Goal: Task Accomplishment & Management: Complete application form

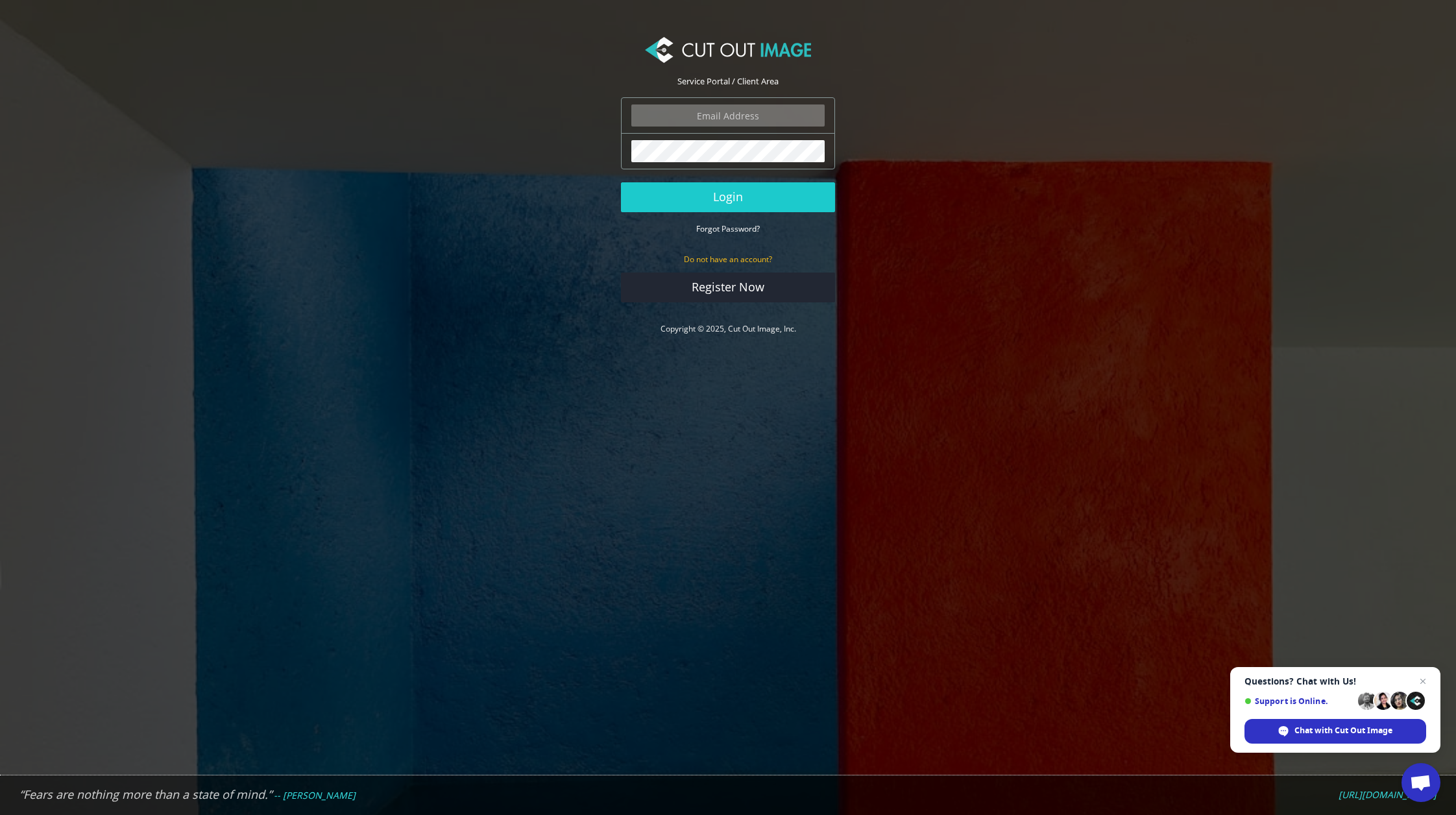
type input "ryan.alioto@boombah.com"
click at [739, 201] on button "Login" at bounding box center [728, 197] width 214 height 30
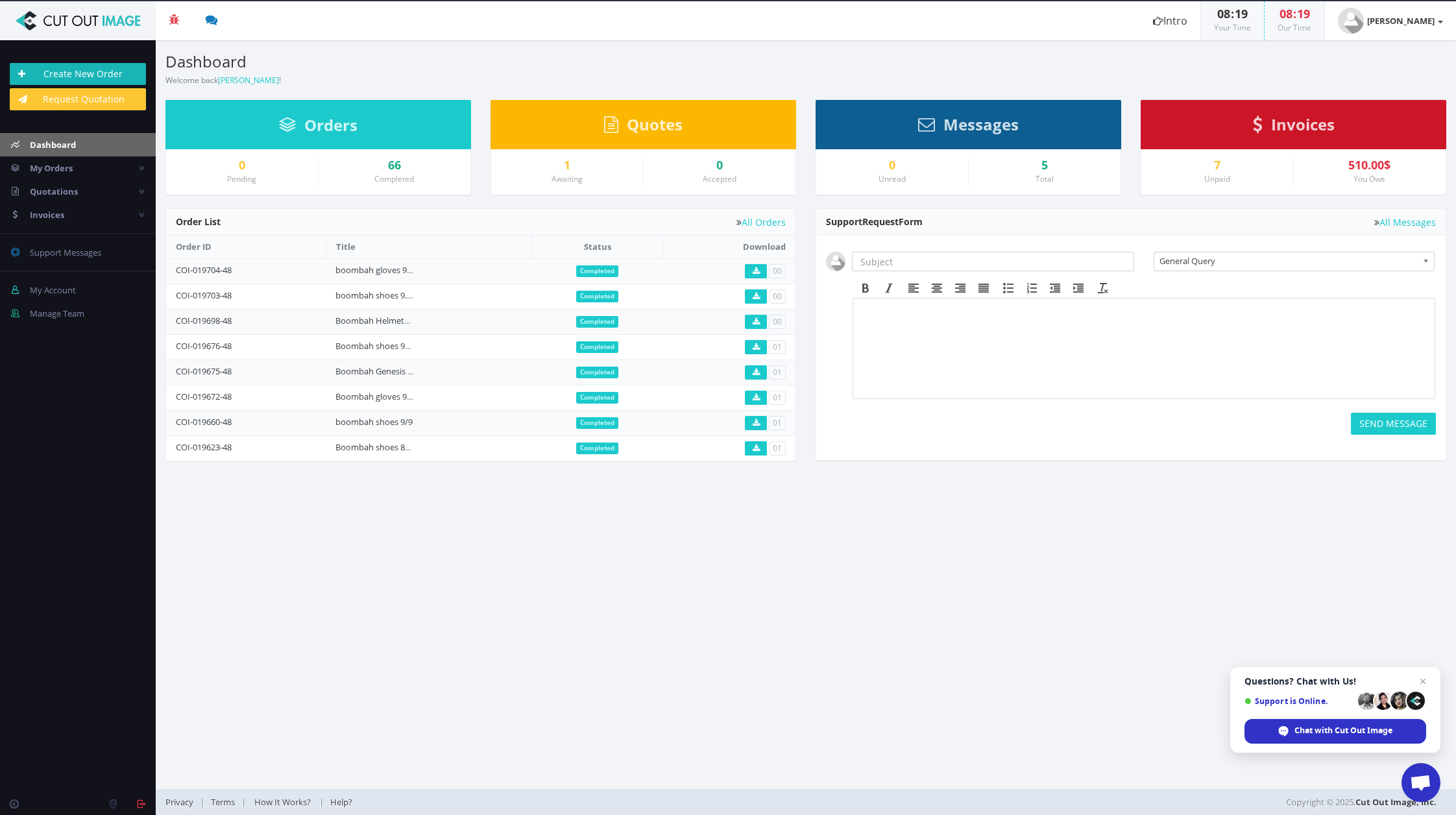
click at [79, 74] on link "Create New Order" at bounding box center [77, 74] width 136 height 22
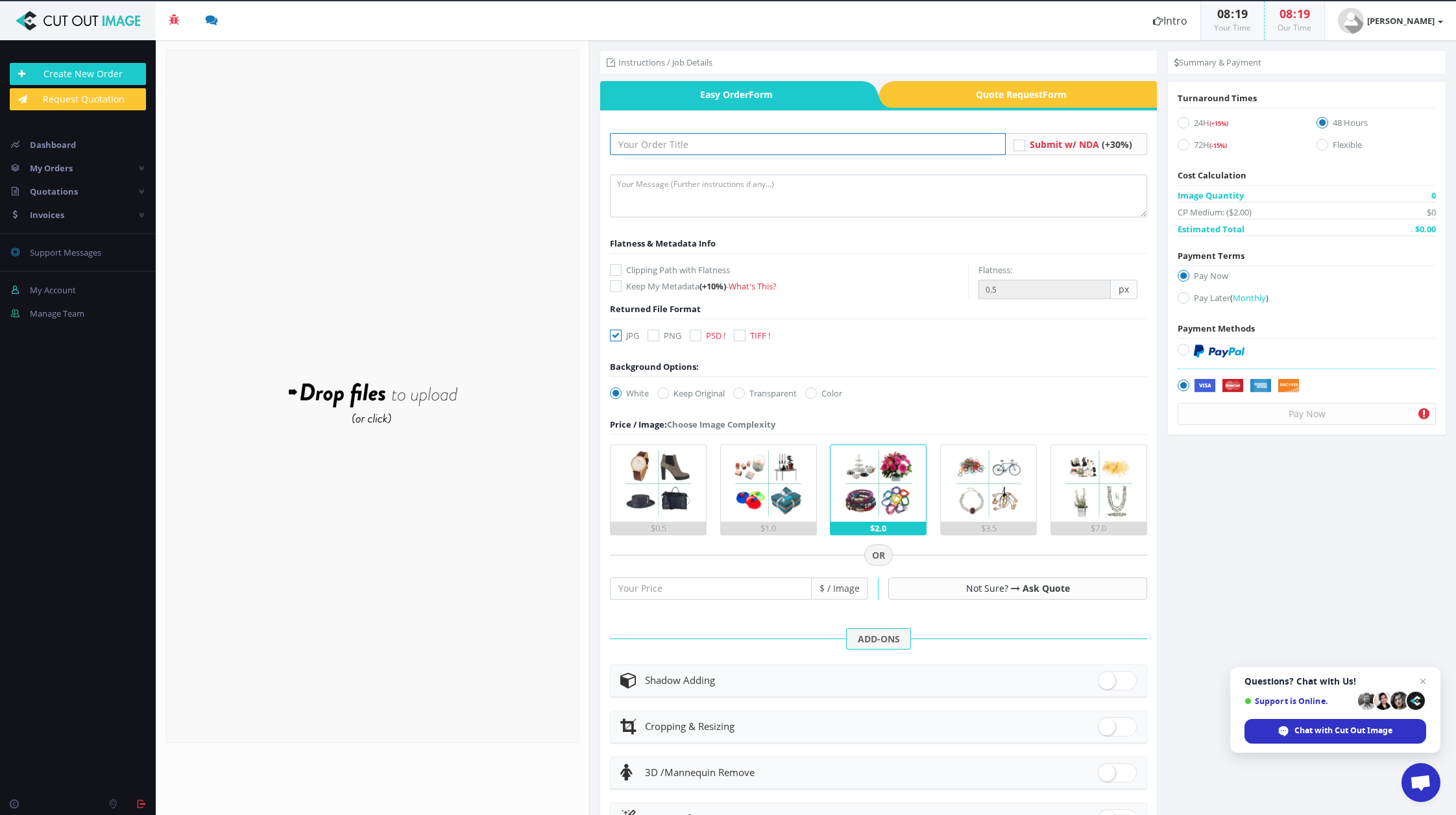
click at [644, 149] on input "text" at bounding box center [808, 144] width 396 height 22
type input "Boombah shoes 9.30"
click at [1183, 298] on icon at bounding box center [1184, 298] width 12 height 12
click at [1183, 298] on input "Pay Later ( Monthly )" at bounding box center [1185, 298] width 8 height 8
radio input "true"
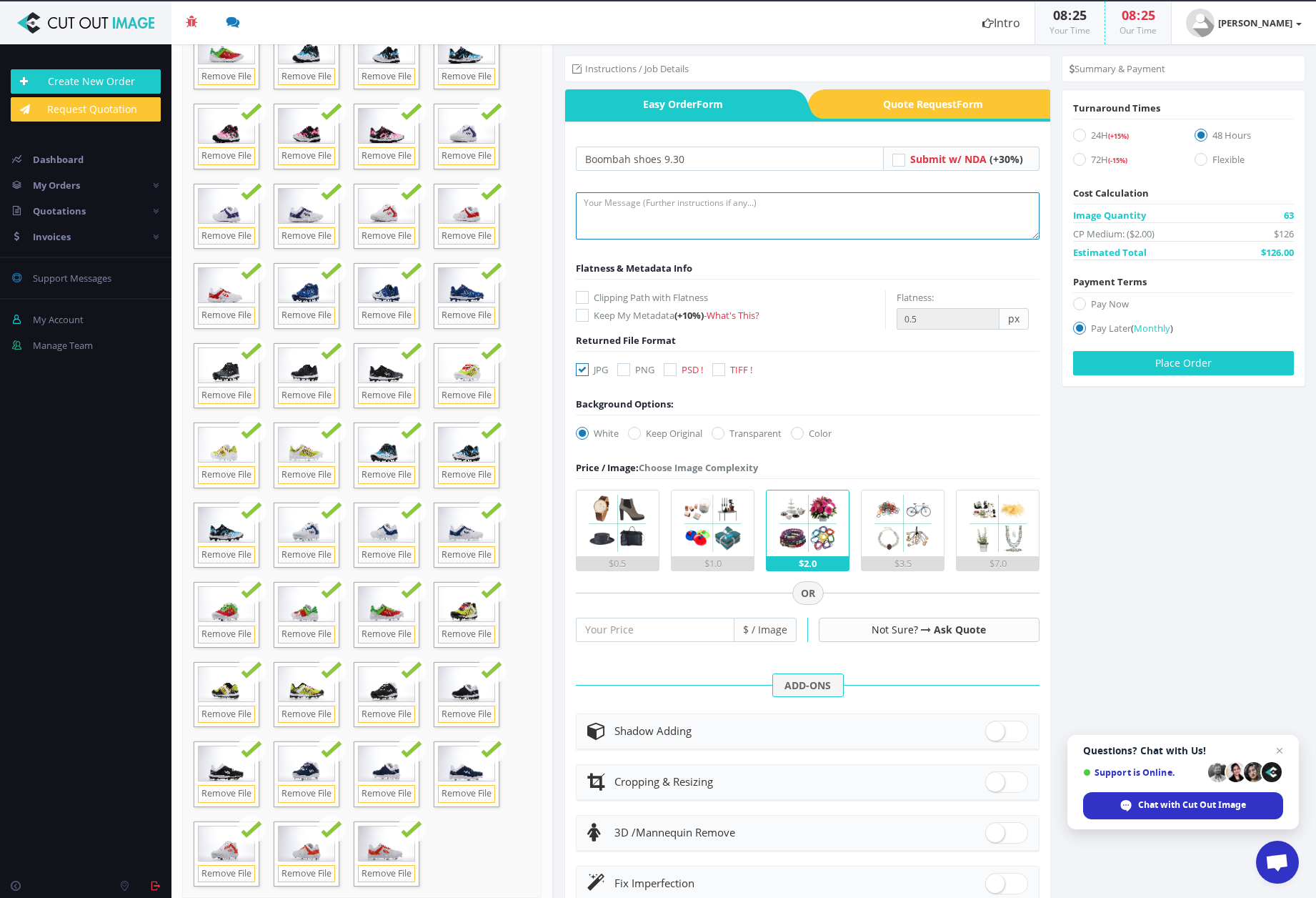
scroll to position [442, 0]
click at [644, 211] on textarea at bounding box center [807, 215] width 464 height 47
type textarea "submitting images for cutout and shadow! please keep file names the same! thank…"
click at [580, 292] on icon at bounding box center [582, 297] width 13 height 13
click at [580, 293] on input "Clipping Path with Flatness" at bounding box center [584, 297] width 9 height 9
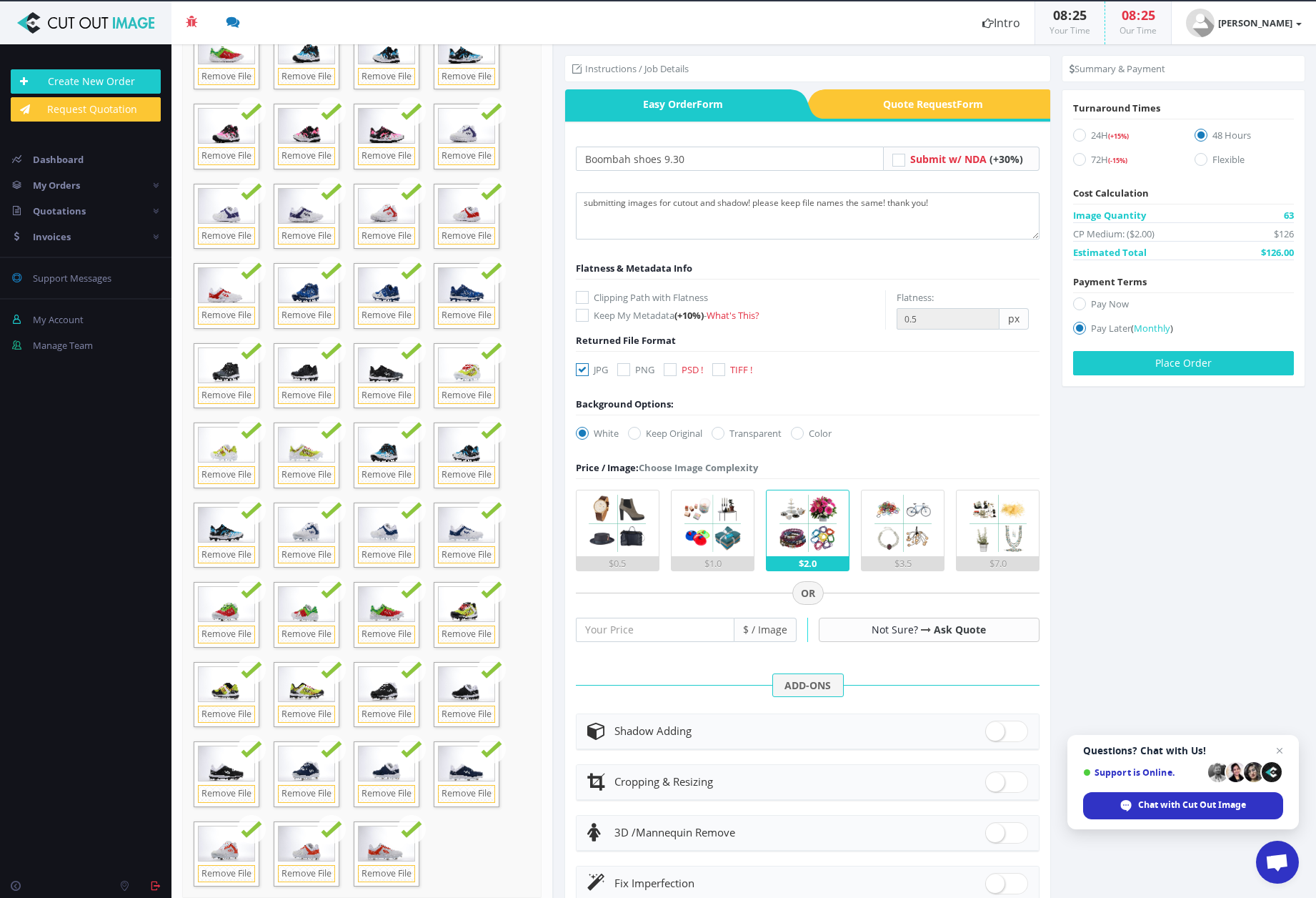
checkbox input "true"
click at [630, 372] on icon at bounding box center [624, 369] width 13 height 13
click at [630, 372] on input "PNG" at bounding box center [625, 369] width 9 height 9
checkbox input "true"
drag, startPoint x: 585, startPoint y: 371, endPoint x: 595, endPoint y: 373, distance: 10.2
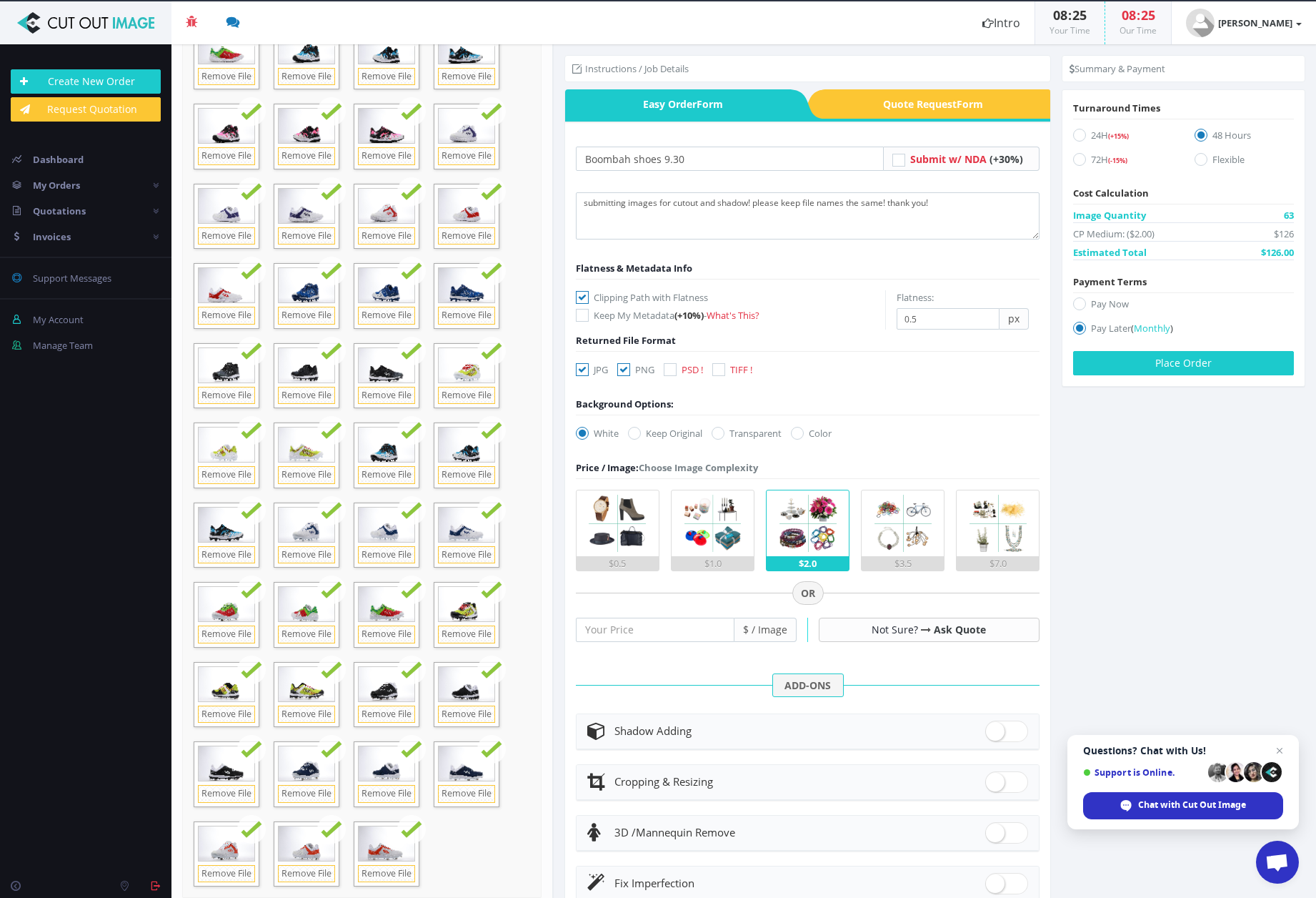
click at [584, 370] on icon at bounding box center [582, 369] width 13 height 13
click at [584, 370] on input "JPG" at bounding box center [584, 369] width 9 height 9
checkbox input "false"
click at [723, 433] on icon at bounding box center [718, 433] width 13 height 13
click at [723, 433] on input "Transparent" at bounding box center [720, 433] width 9 height 9
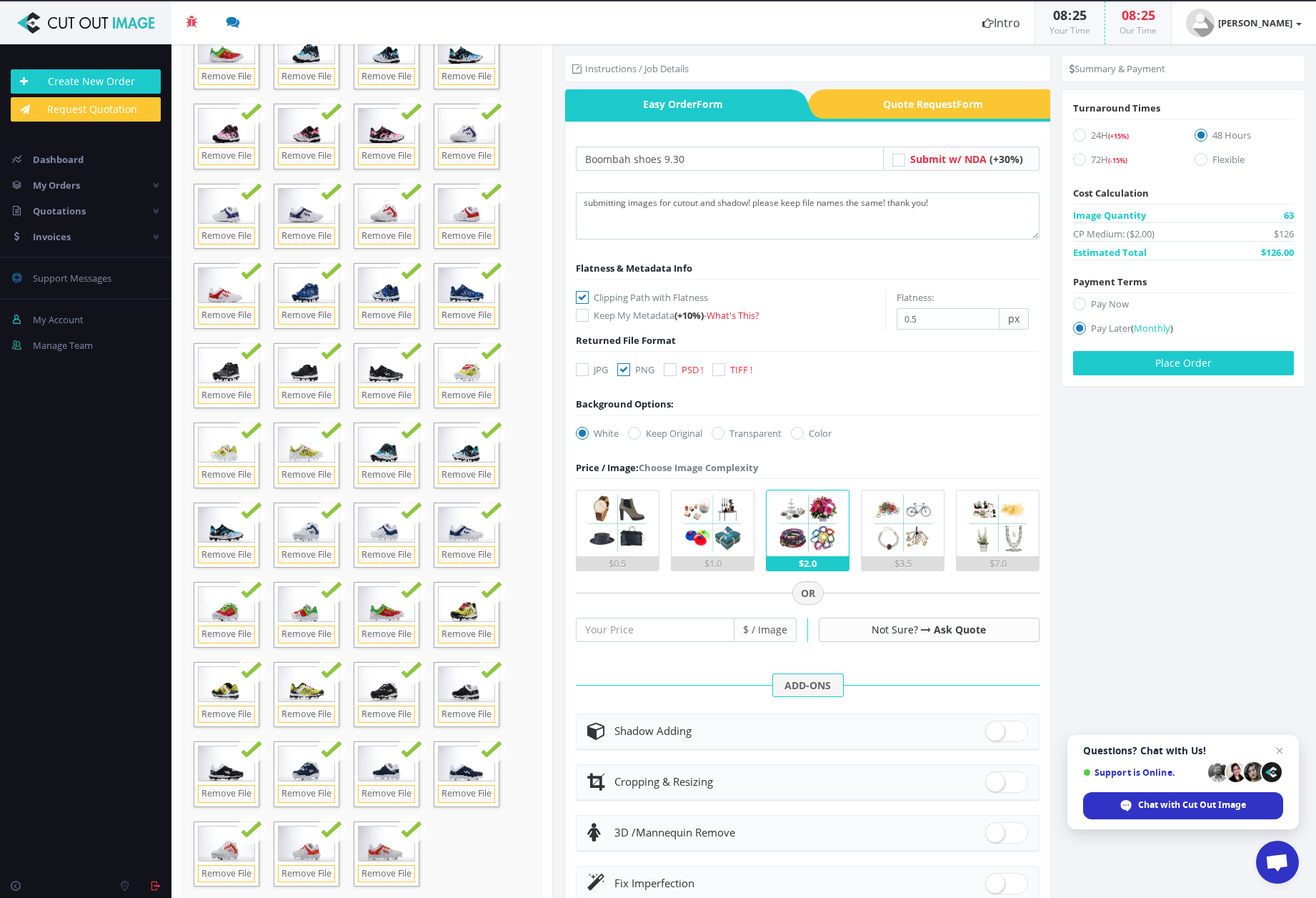
radio input "true"
click at [721, 556] on div "$1.0" at bounding box center [712, 562] width 82 height 14
click at [0, 0] on input "$1.0" at bounding box center [0, 0] width 0 height 0
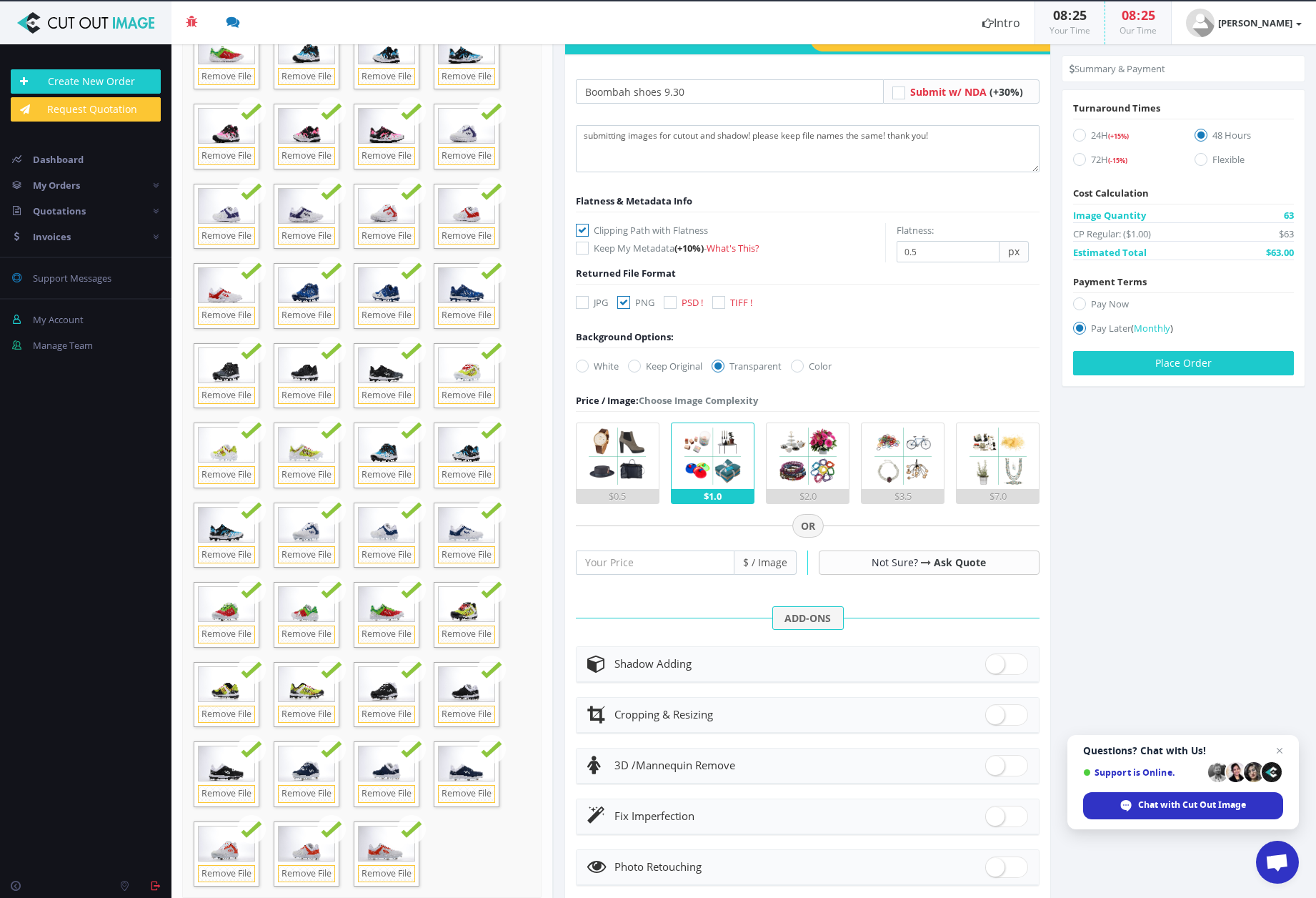
scroll to position [120, 0]
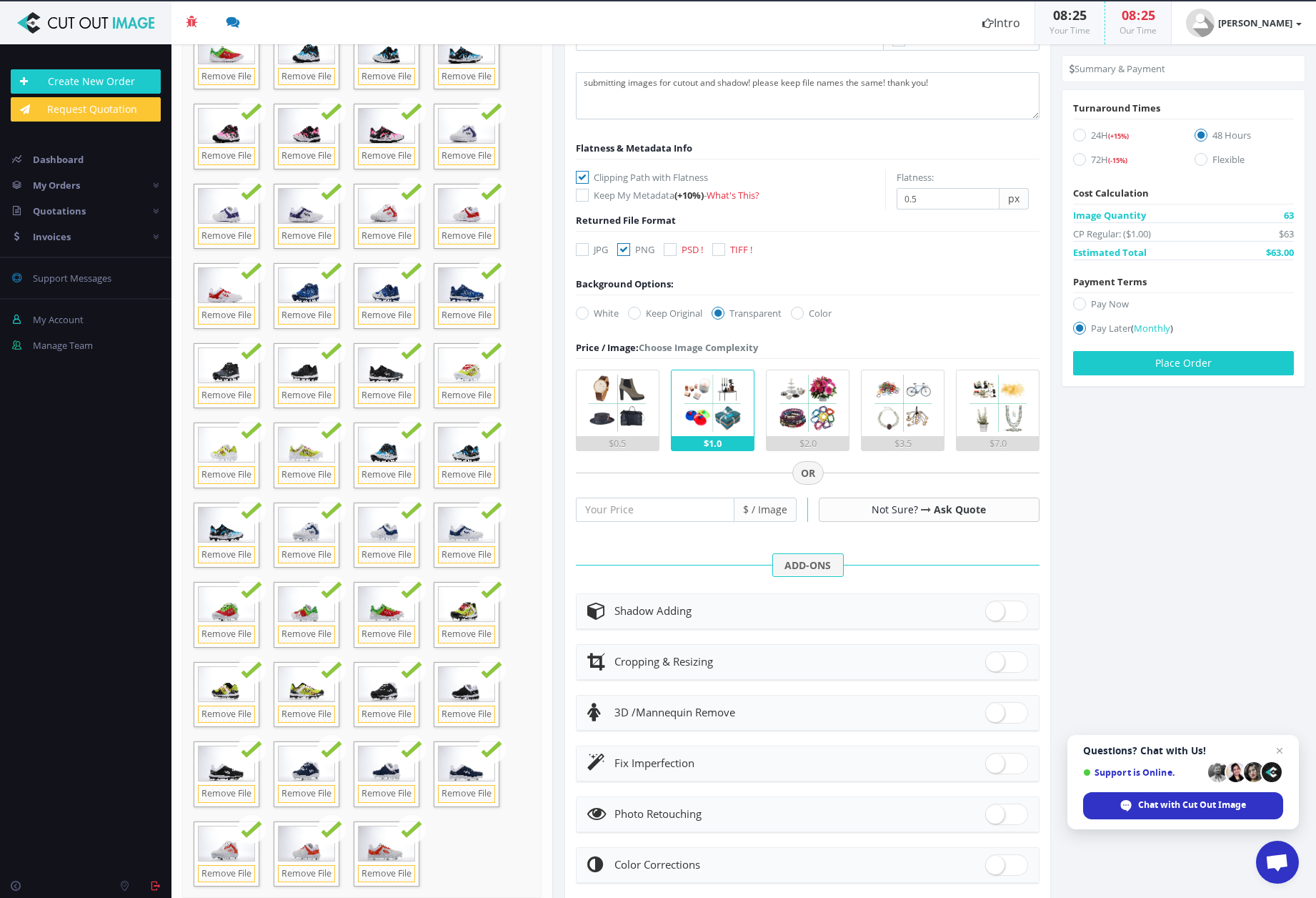
click at [1001, 608] on span at bounding box center [1007, 611] width 43 height 22
click at [995, 608] on input "checkbox" at bounding box center [990, 607] width 9 height 9
checkbox input "true"
radio input "true"
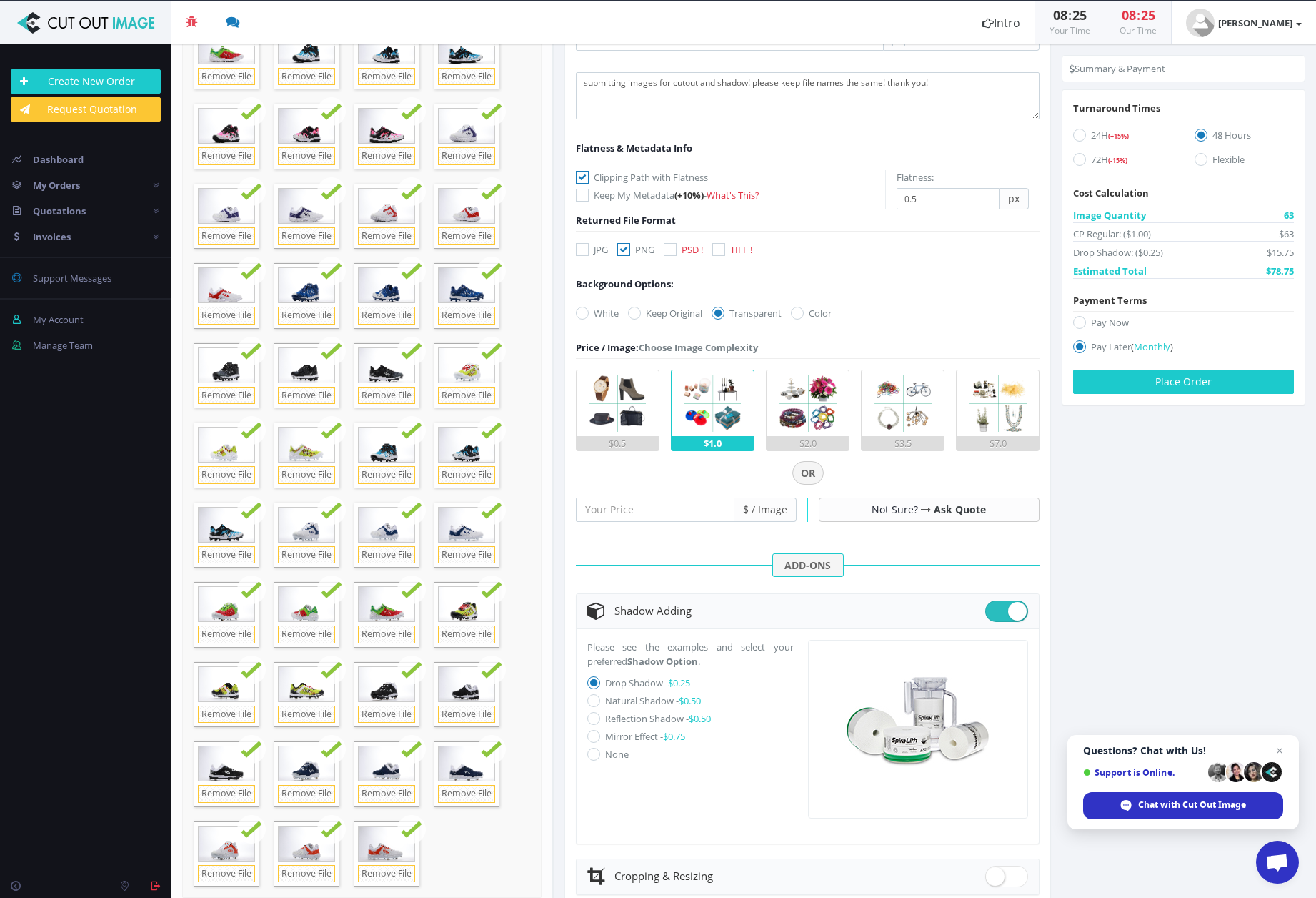
click at [594, 701] on icon at bounding box center [594, 701] width 13 height 13
click at [594, 701] on input "Natural Shadow - $0.50" at bounding box center [595, 700] width 9 height 9
radio input "true"
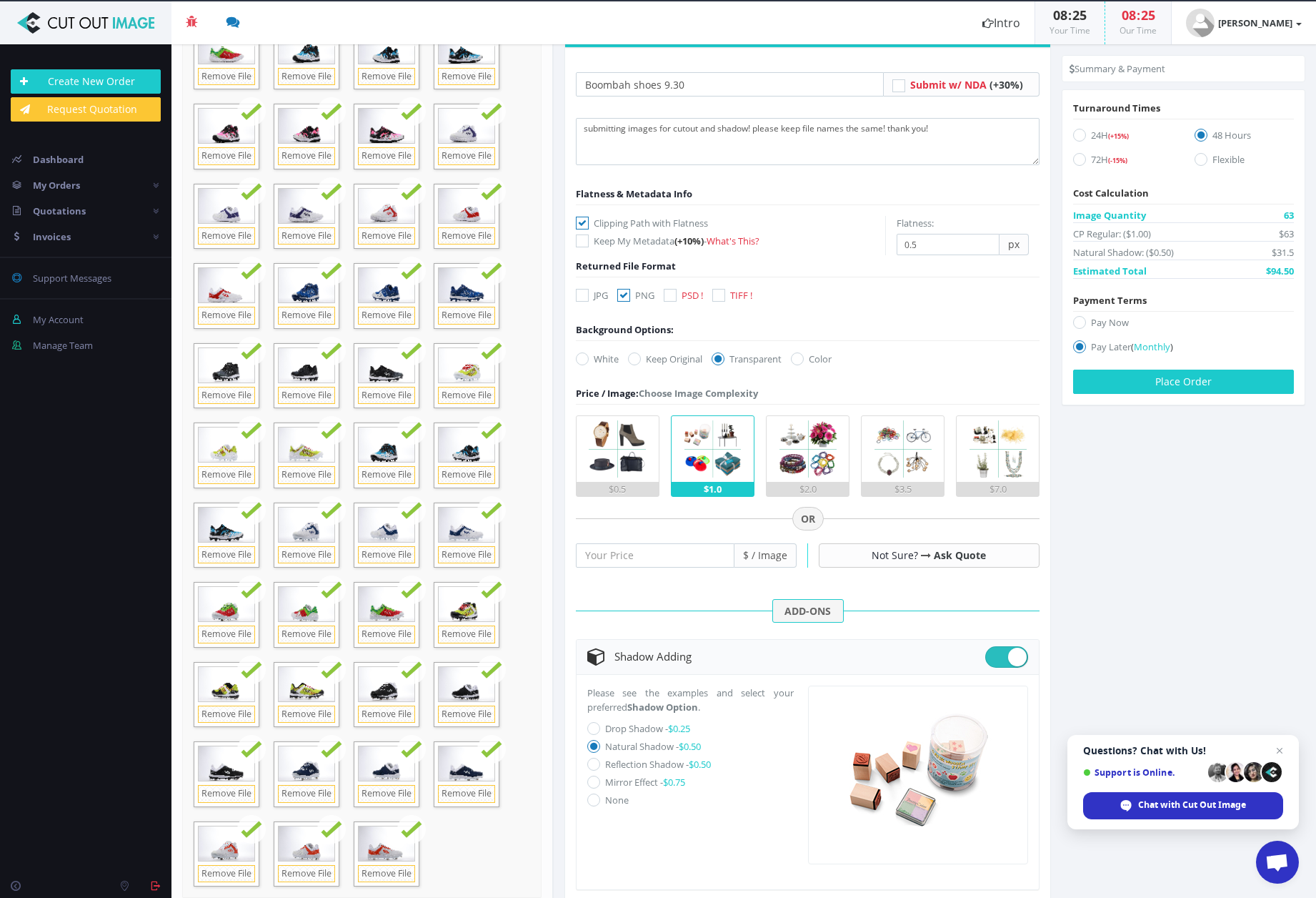
scroll to position [36, 0]
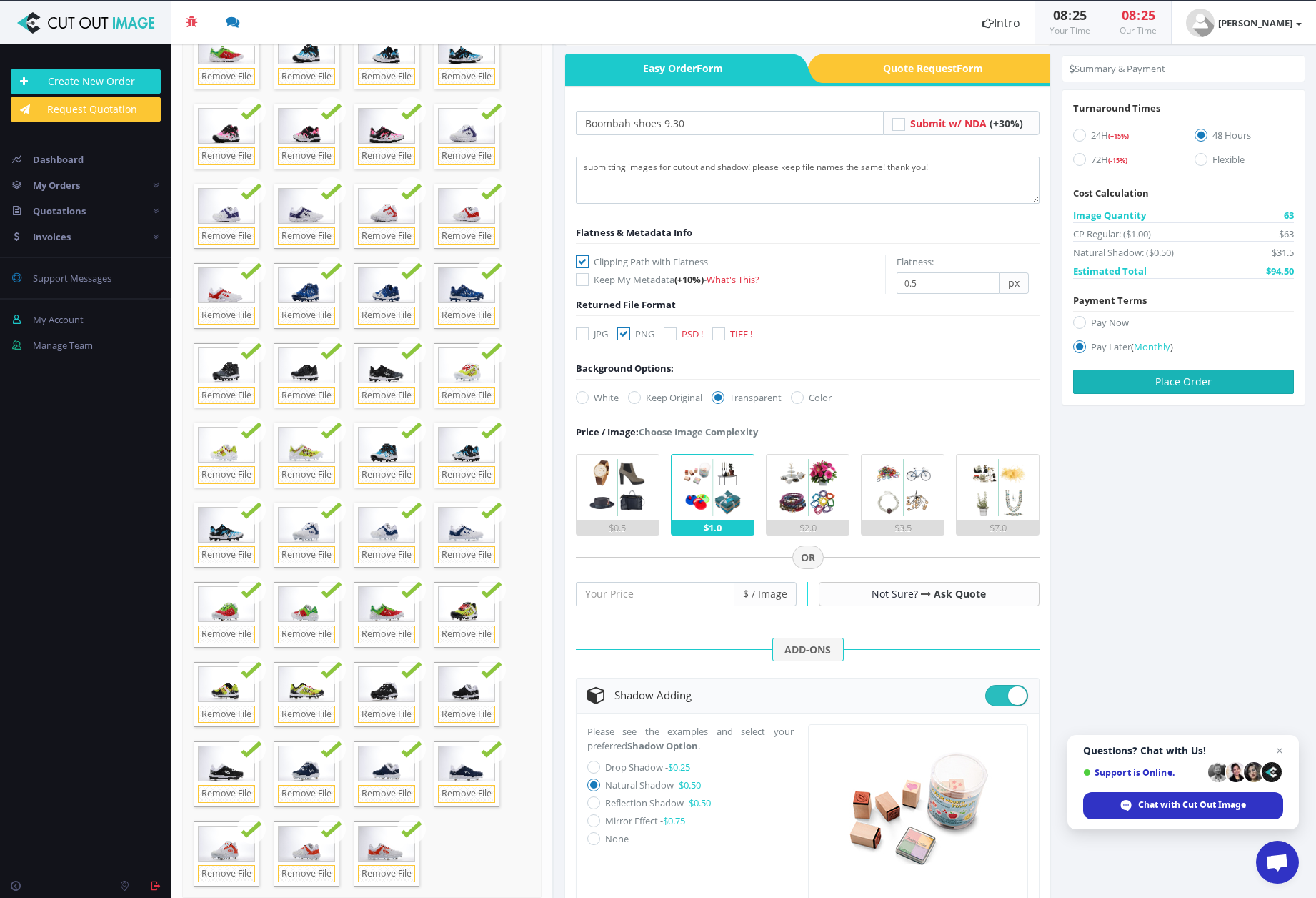
click at [1194, 379] on button "Place Order" at bounding box center [1183, 381] width 221 height 24
